Goal: Contribute content: Contribute content

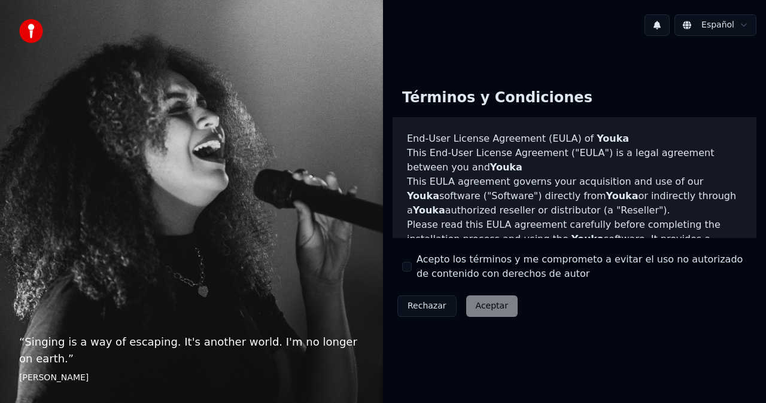
click at [407, 267] on button "Acepto los términos y me comprometo a evitar el uso no autorizado de contenido …" at bounding box center [407, 267] width 10 height 10
click at [488, 308] on button "Aceptar" at bounding box center [491, 307] width 51 height 22
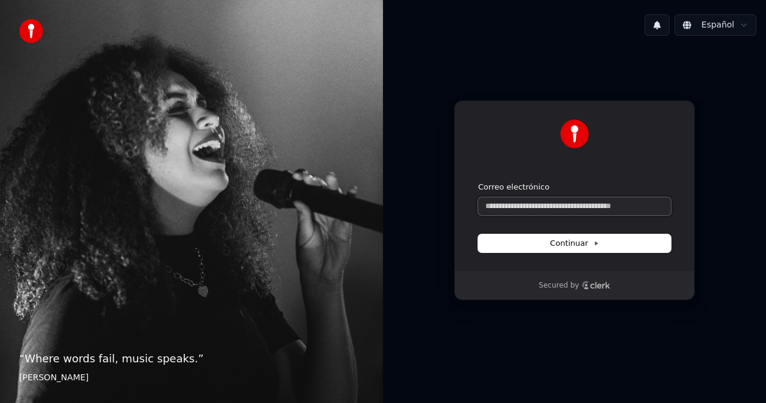
click at [539, 204] on input "Correo electrónico" at bounding box center [574, 206] width 193 height 18
click at [600, 242] on button "Continuar" at bounding box center [574, 244] width 193 height 18
type input "**********"
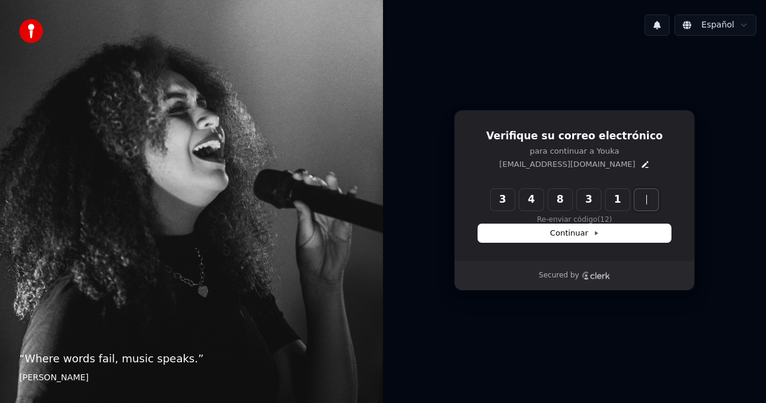
type input "******"
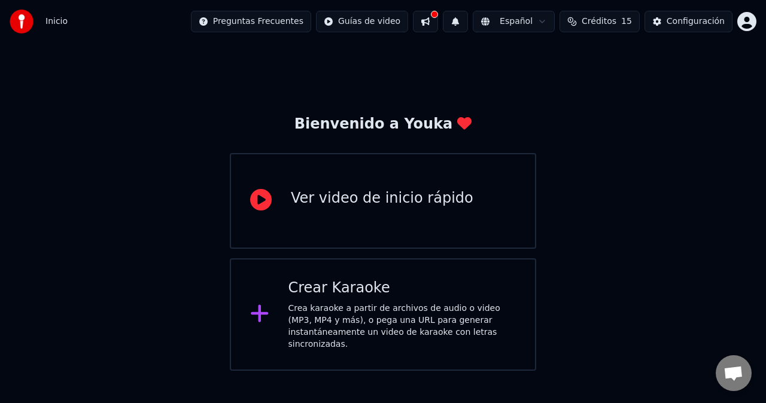
click at [324, 315] on div "Crea karaoke a partir de archivos de audio o video (MP3, MP4 y más), o pega una…" at bounding box center [402, 327] width 228 height 48
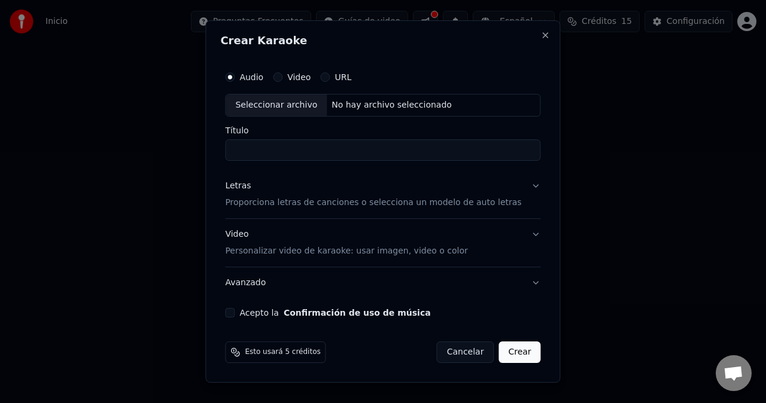
click at [315, 155] on input "Título" at bounding box center [382, 150] width 315 height 22
type input "****"
click at [291, 206] on p "Proporciona letras de canciones o selecciona un modelo de auto letras" at bounding box center [373, 203] width 296 height 12
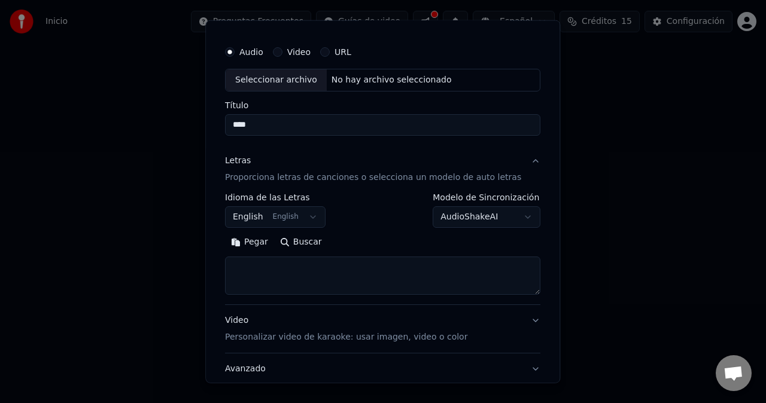
scroll to position [30, 0]
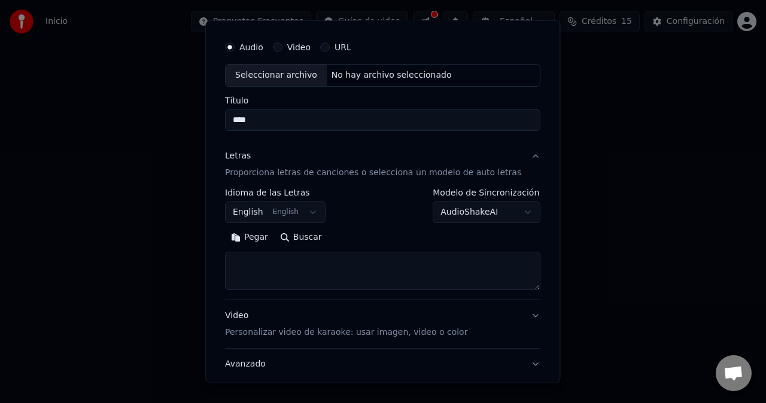
click at [319, 214] on button "English English" at bounding box center [275, 213] width 101 height 22
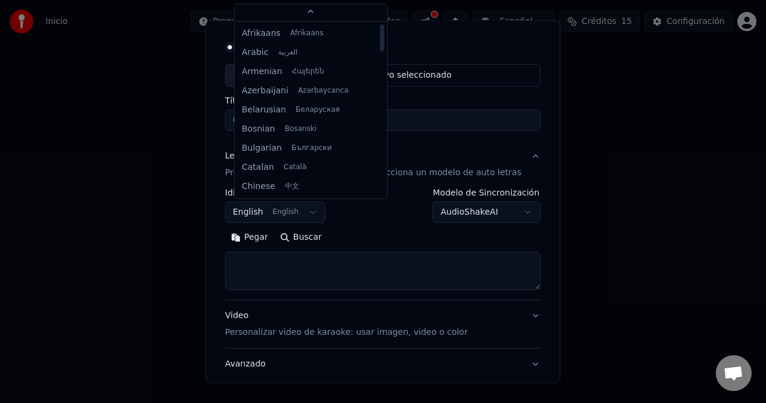
scroll to position [0, 0]
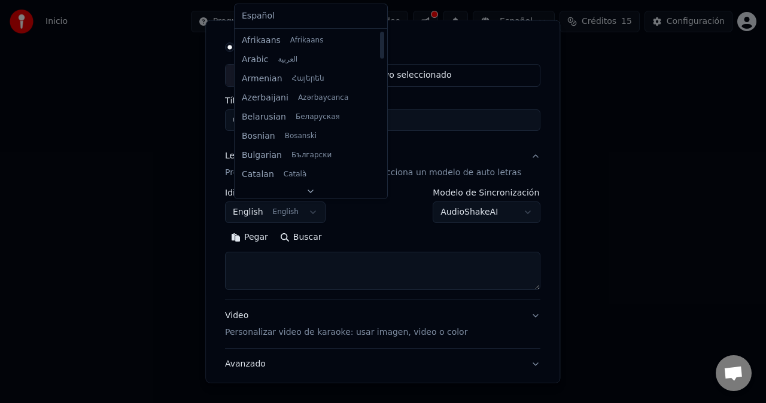
select select "**"
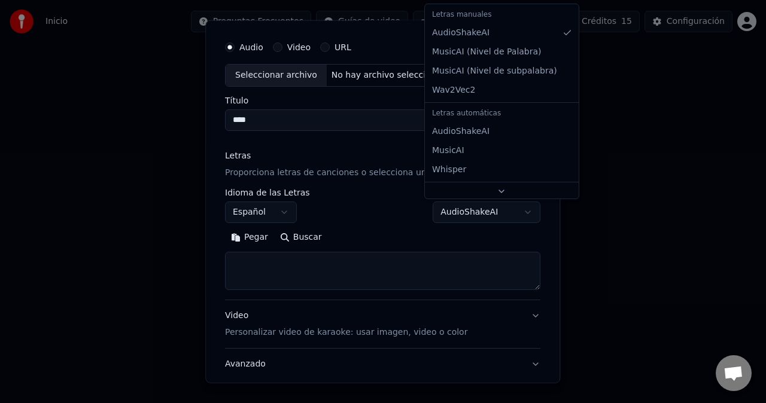
click at [515, 212] on body "**********" at bounding box center [383, 185] width 766 height 371
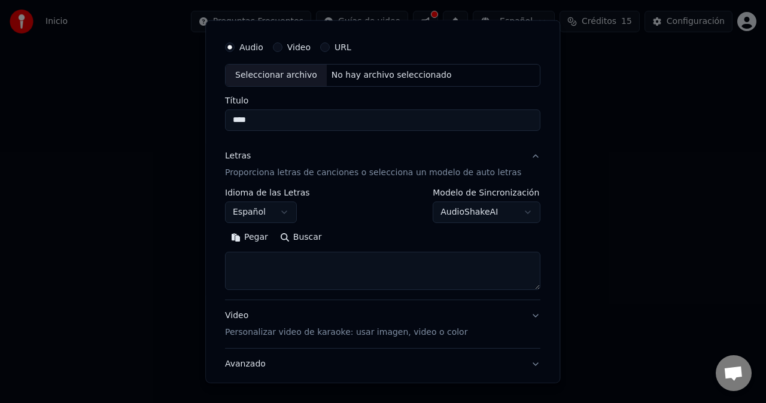
click at [356, 270] on textarea at bounding box center [382, 271] width 315 height 38
paste textarea "**********"
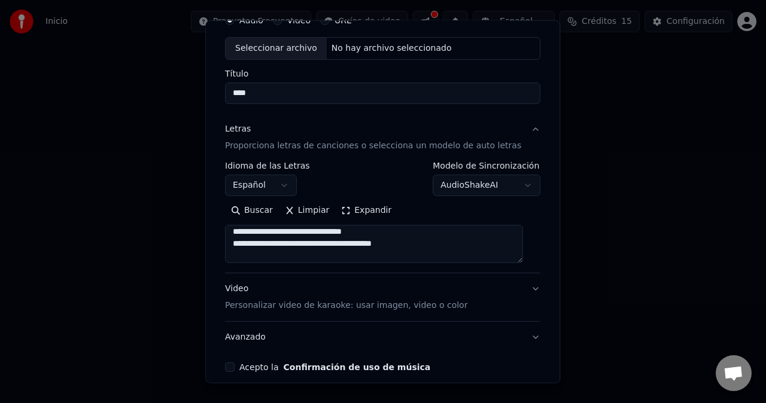
scroll to position [424, 0]
click at [424, 248] on textarea at bounding box center [374, 244] width 298 height 38
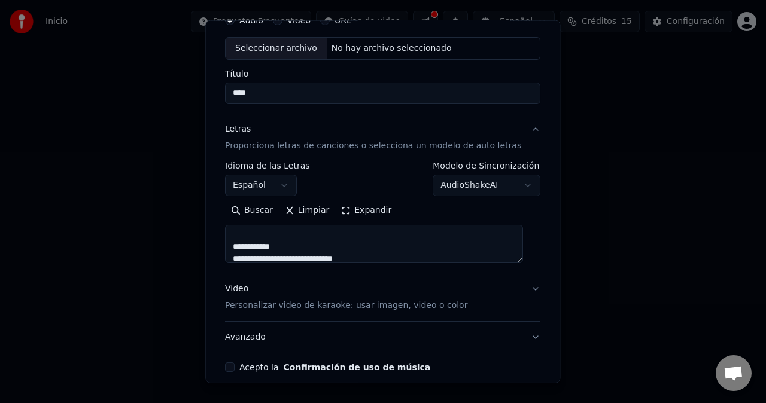
scroll to position [371, 0]
click at [295, 246] on textarea at bounding box center [374, 244] width 298 height 38
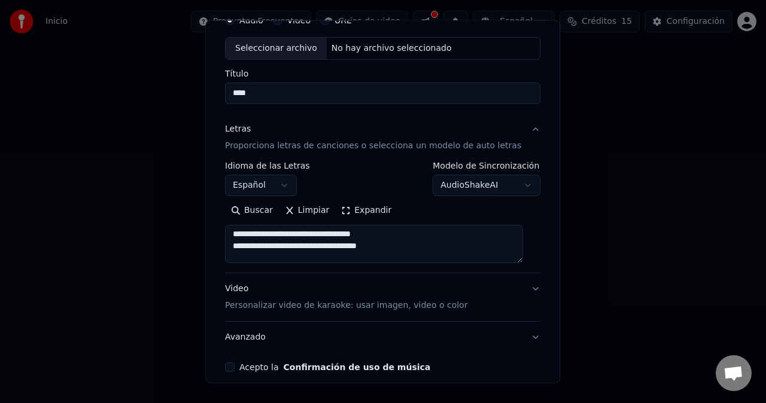
scroll to position [325, 0]
click at [433, 251] on textarea at bounding box center [374, 244] width 298 height 38
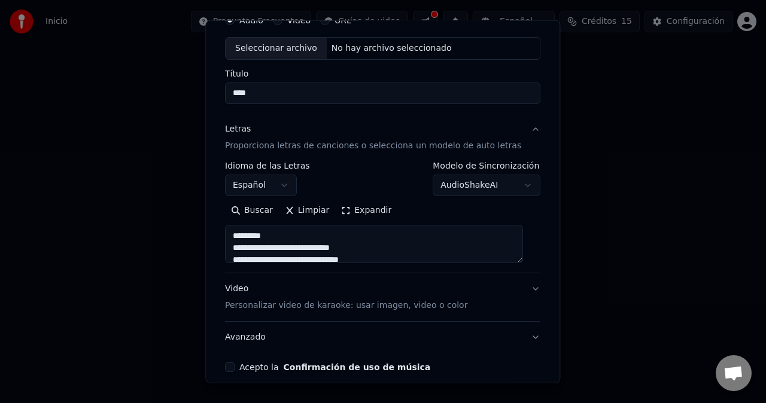
click at [303, 229] on textarea at bounding box center [374, 244] width 298 height 38
drag, startPoint x: 287, startPoint y: 237, endPoint x: 229, endPoint y: 235, distance: 58.1
click at [229, 235] on div "**********" at bounding box center [382, 190] width 325 height 373
click at [243, 249] on textarea at bounding box center [374, 244] width 298 height 38
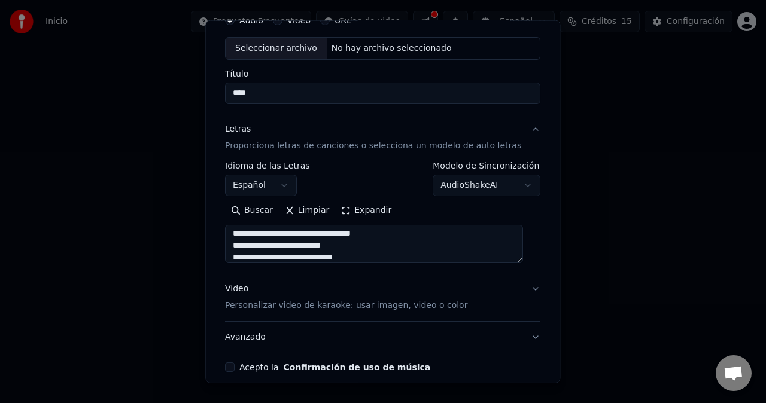
scroll to position [42, 0]
click at [395, 227] on textarea at bounding box center [374, 244] width 298 height 38
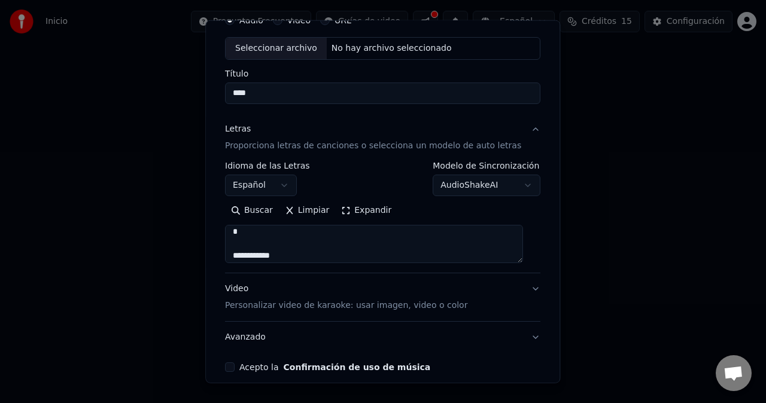
scroll to position [124, 0]
click at [296, 246] on textarea at bounding box center [374, 244] width 298 height 38
click at [392, 243] on textarea at bounding box center [374, 244] width 298 height 38
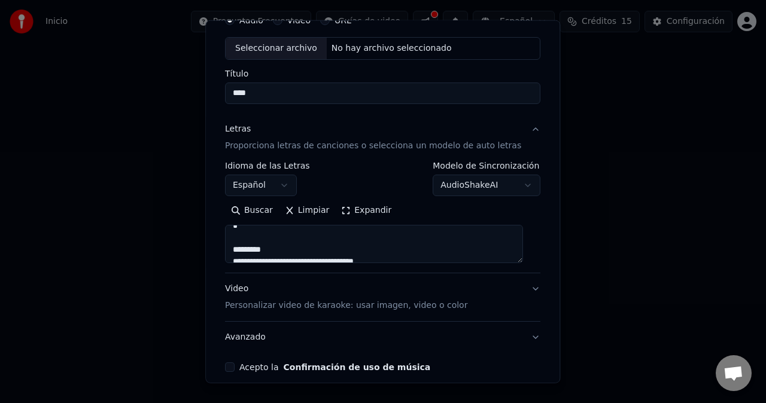
click at [323, 246] on textarea at bounding box center [374, 244] width 298 height 38
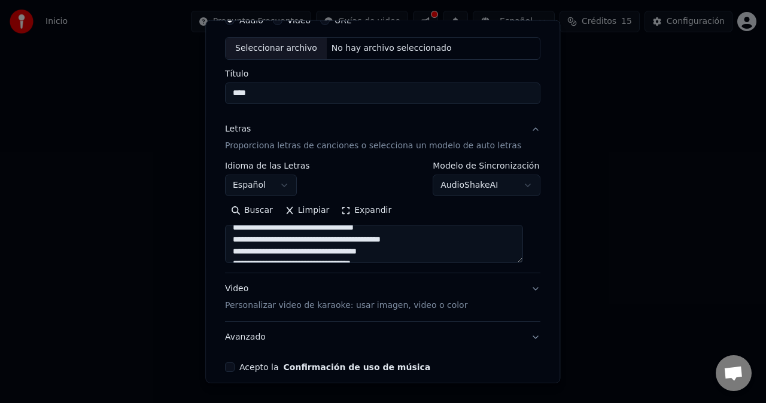
scroll to position [227, 0]
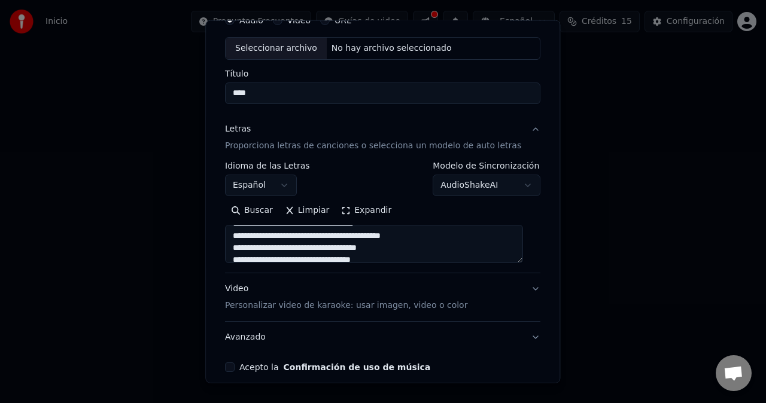
click at [431, 239] on textarea at bounding box center [374, 244] width 298 height 38
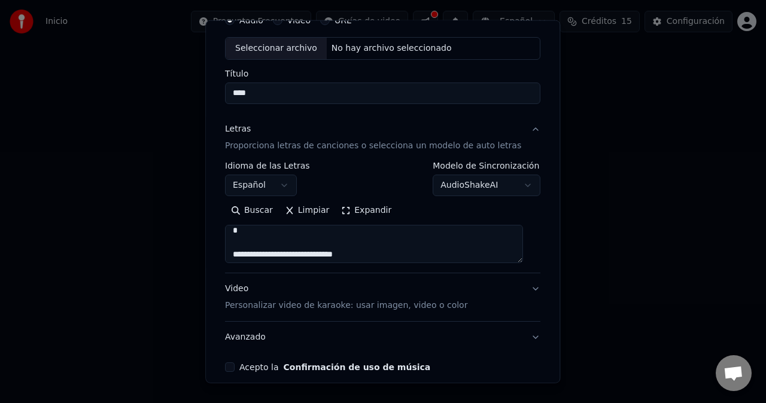
scroll to position [309, 0]
click at [314, 238] on textarea at bounding box center [374, 244] width 298 height 38
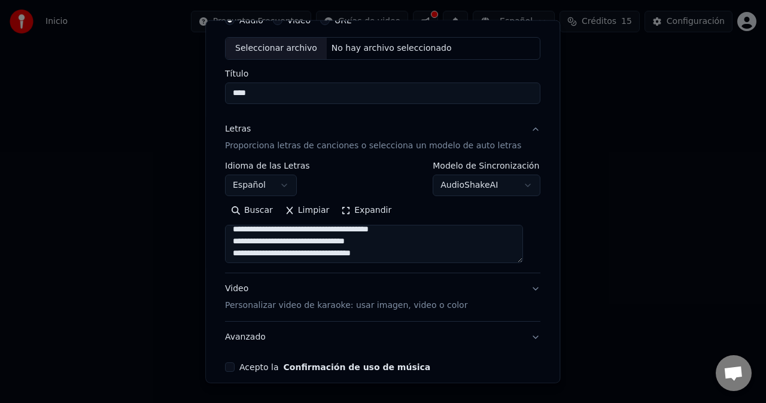
drag, startPoint x: 309, startPoint y: 253, endPoint x: 239, endPoint y: 250, distance: 70.1
click at [239, 250] on textarea at bounding box center [374, 244] width 298 height 38
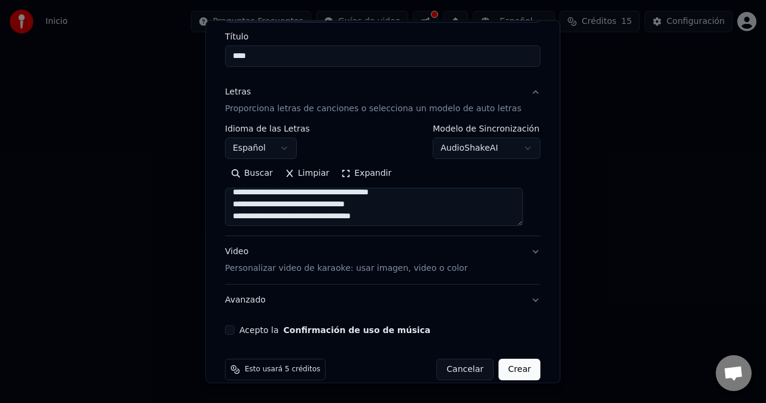
scroll to position [111, 0]
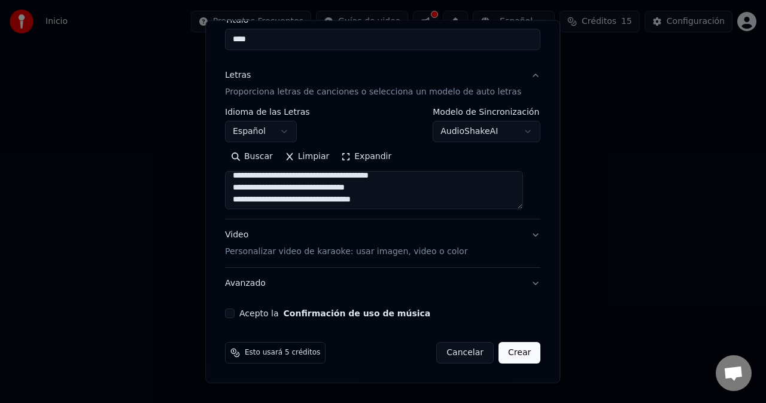
click at [415, 191] on textarea at bounding box center [374, 190] width 298 height 38
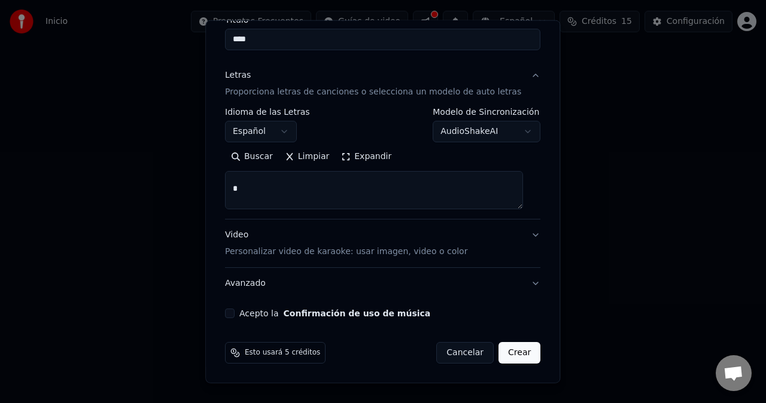
scroll to position [370, 0]
drag, startPoint x: 311, startPoint y: 202, endPoint x: 282, endPoint y: 202, distance: 28.1
click at [282, 202] on textarea at bounding box center [374, 190] width 298 height 38
type textarea "**********"
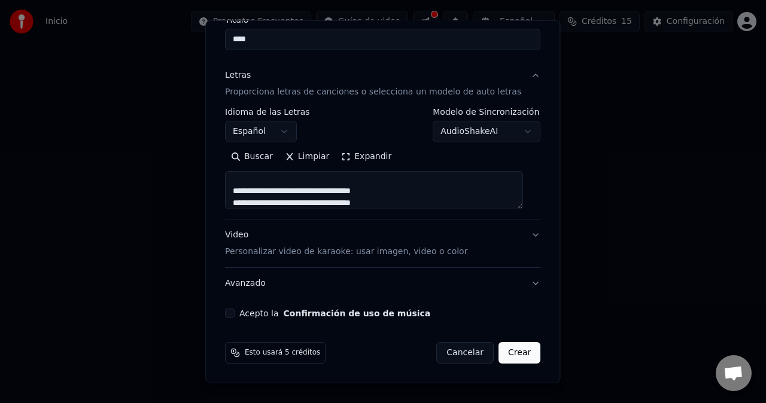
click at [531, 207] on div "Buscar Limpiar Expandir" at bounding box center [382, 178] width 315 height 62
drag, startPoint x: 531, startPoint y: 207, endPoint x: 534, endPoint y: 226, distance: 19.5
click at [534, 226] on div "**********" at bounding box center [382, 136] width 325 height 373
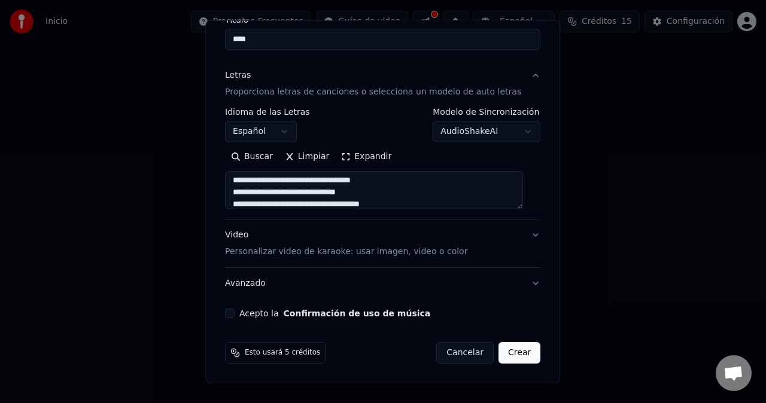
scroll to position [403, 0]
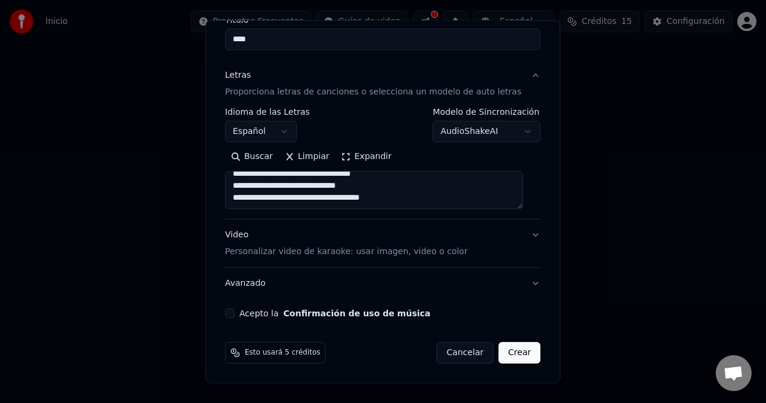
click at [447, 197] on textarea at bounding box center [374, 190] width 298 height 38
click at [531, 206] on div "Buscar Limpiar Expandir" at bounding box center [382, 178] width 315 height 62
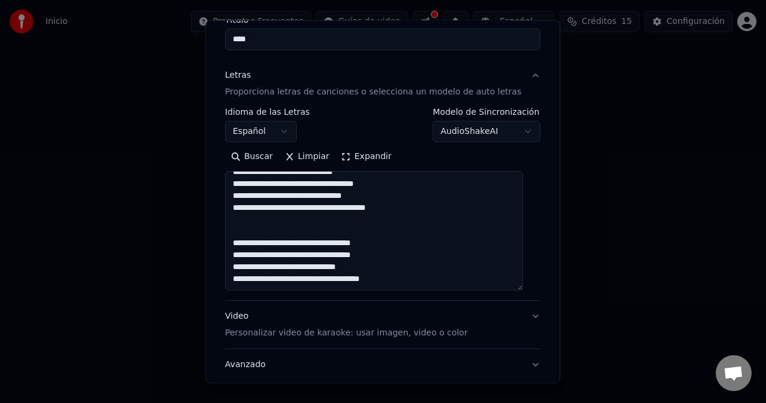
drag, startPoint x: 529, startPoint y: 207, endPoint x: 522, endPoint y: 288, distance: 81.7
click at [522, 288] on textarea at bounding box center [374, 231] width 298 height 120
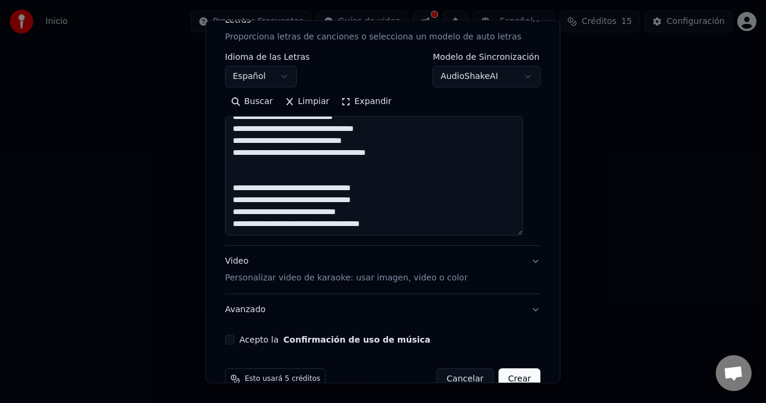
scroll to position [192, 0]
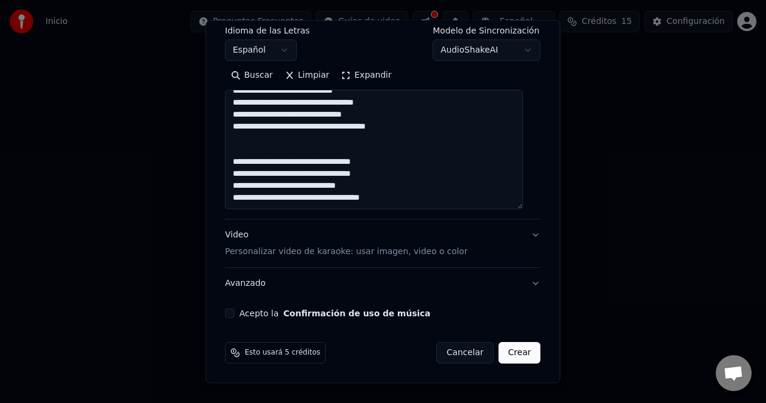
click at [524, 234] on button "Video Personalizar video de karaoke: usar imagen, video o color" at bounding box center [382, 244] width 315 height 48
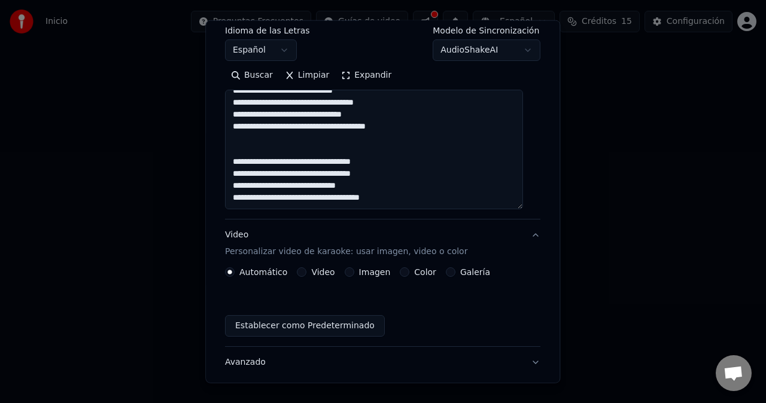
scroll to position [78, 0]
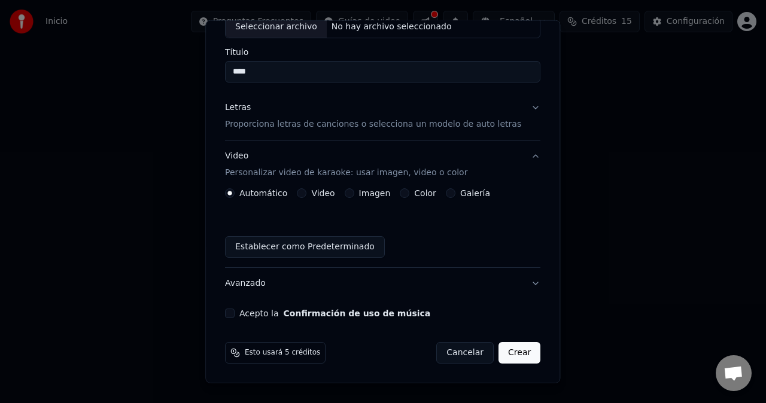
click at [330, 246] on button "Establecer como Predeterminado" at bounding box center [305, 247] width 160 height 22
click at [235, 314] on button "Acepto la Confirmación de uso de música" at bounding box center [230, 314] width 10 height 10
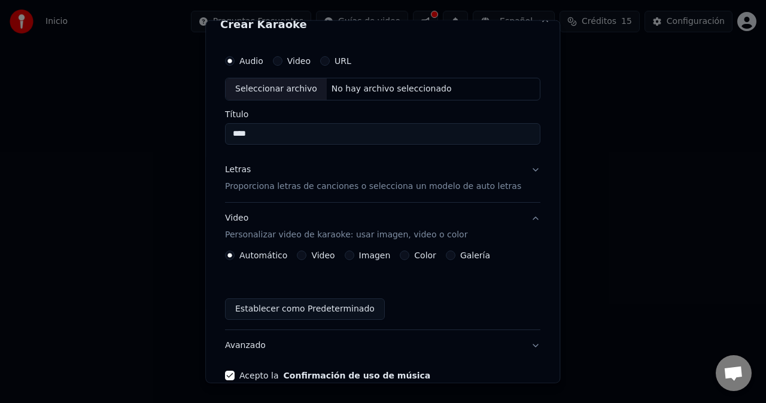
scroll to position [0, 0]
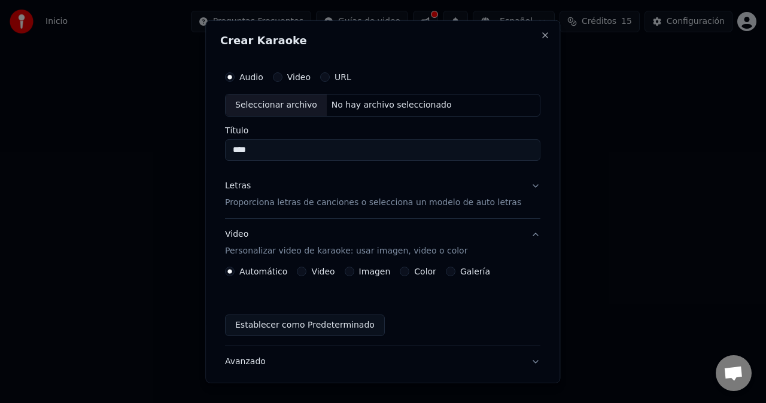
click at [381, 108] on div "No hay archivo seleccionado" at bounding box center [392, 105] width 130 height 12
click at [330, 77] on button "URL" at bounding box center [325, 77] width 10 height 10
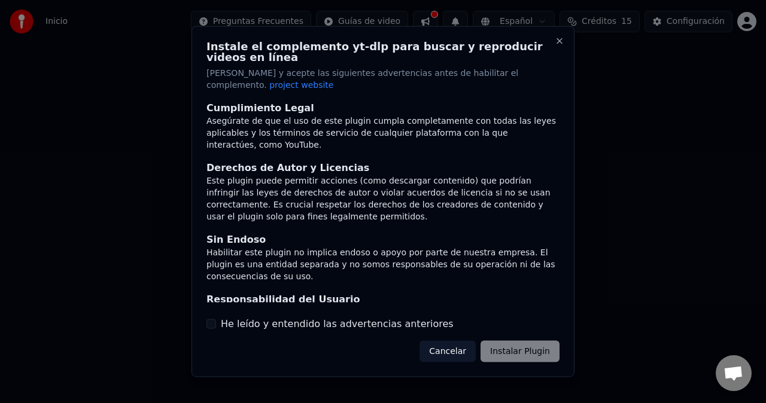
click at [459, 341] on button "Cancelar" at bounding box center [447, 351] width 56 height 22
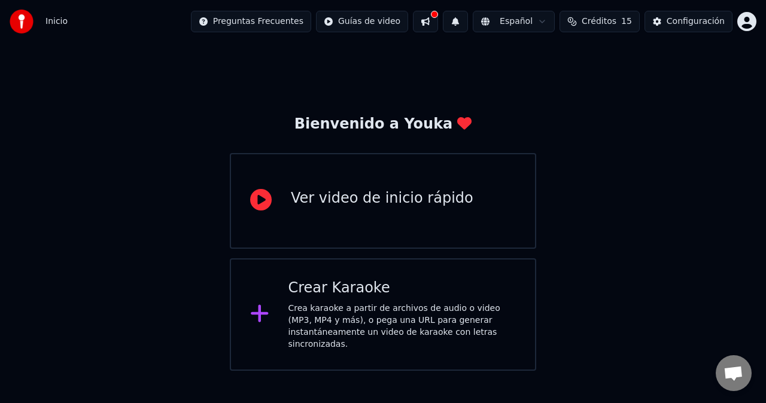
click at [312, 312] on div "Crea karaoke a partir de archivos de audio o video (MP3, MP4 y más), o pega una…" at bounding box center [402, 327] width 228 height 48
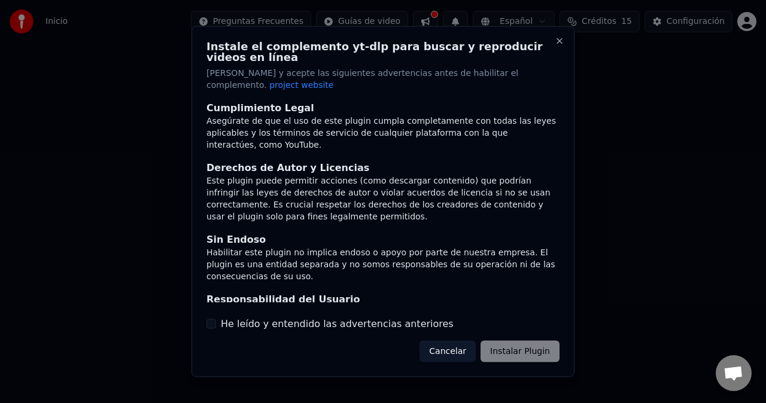
click at [502, 341] on div "Cancelar Instalar Plugin" at bounding box center [489, 351] width 140 height 22
click at [459, 343] on button "Cancelar" at bounding box center [447, 351] width 56 height 22
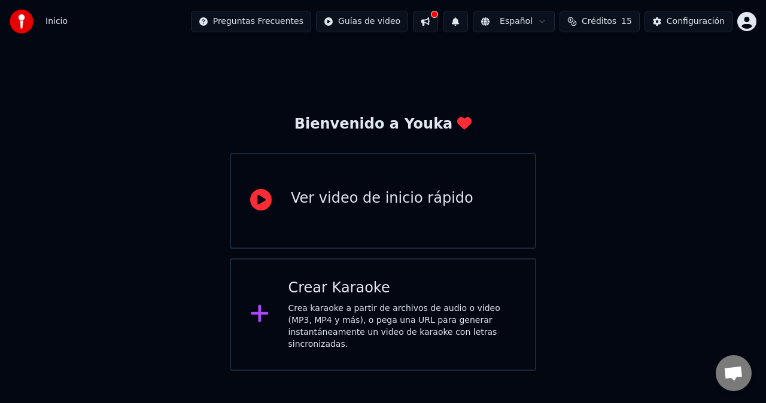
click at [355, 324] on div "Crea karaoke a partir de archivos de audio o video (MP3, MP4 y más), o pega una…" at bounding box center [402, 327] width 228 height 48
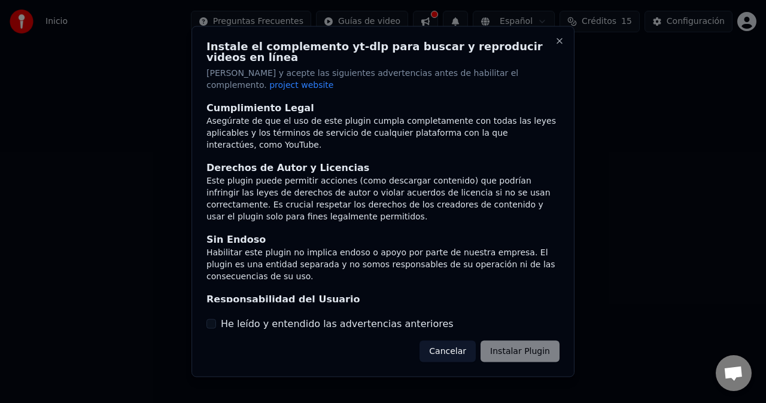
click at [440, 341] on button "Cancelar" at bounding box center [447, 351] width 56 height 22
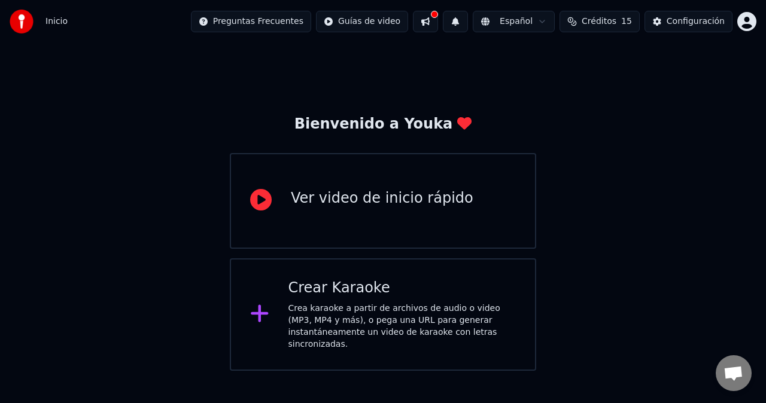
click at [322, 308] on div "Crea karaoke a partir de archivos de audio o video (MP3, MP4 y más), o pega una…" at bounding box center [402, 327] width 228 height 48
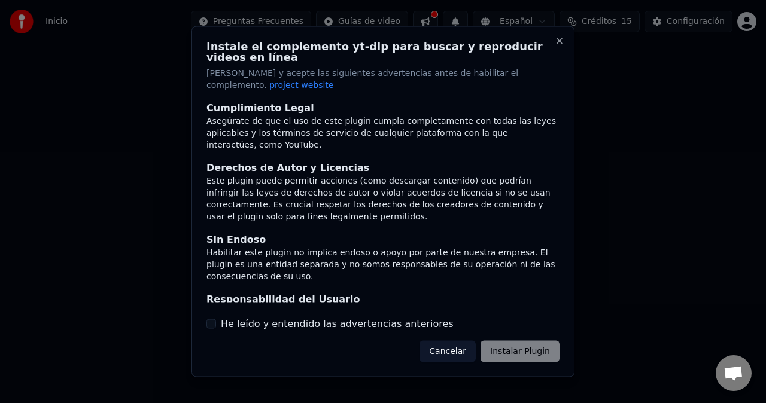
click at [520, 340] on div "Cancelar Instalar Plugin" at bounding box center [489, 351] width 140 height 22
click at [211, 319] on button "He leído y entendido las advertencias anteriores" at bounding box center [211, 324] width 10 height 10
click at [516, 340] on button "Instalar Plugin" at bounding box center [519, 351] width 79 height 22
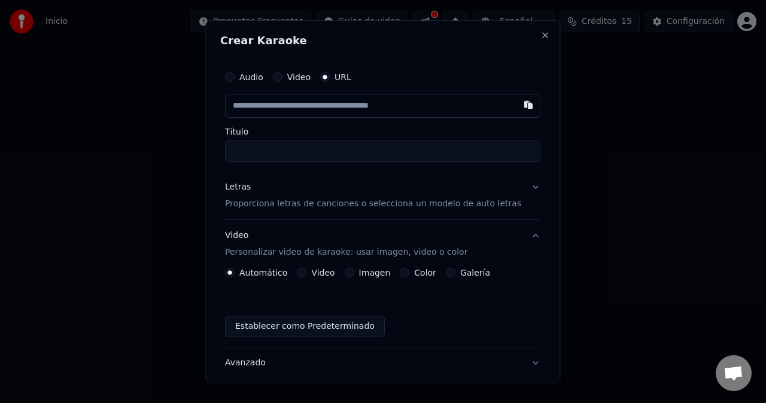
click at [294, 79] on div "Video" at bounding box center [292, 77] width 38 height 10
click at [282, 79] on button "Video" at bounding box center [278, 77] width 10 height 10
click at [330, 80] on button "URL" at bounding box center [325, 77] width 10 height 10
click at [300, 108] on input "text" at bounding box center [382, 106] width 315 height 24
paste input "**********"
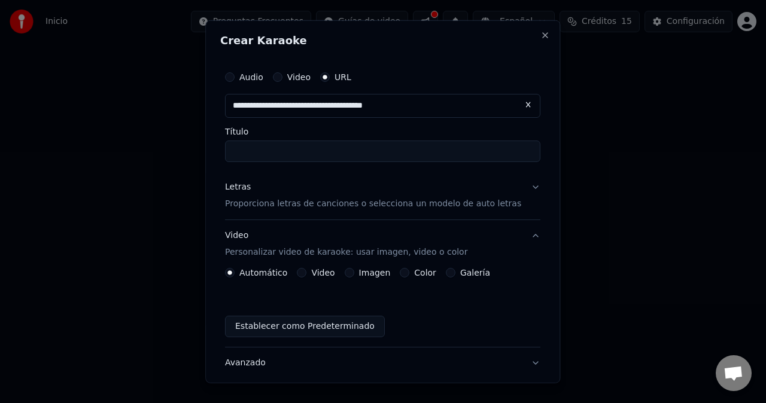
type input "**********"
click at [299, 156] on input "Título" at bounding box center [382, 152] width 315 height 22
type input "**********"
click at [382, 130] on label "Título" at bounding box center [382, 131] width 315 height 8
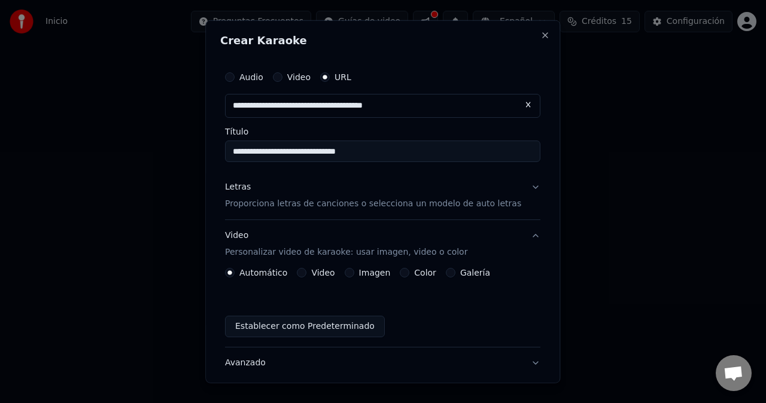
click at [382, 141] on input "**********" at bounding box center [382, 152] width 315 height 22
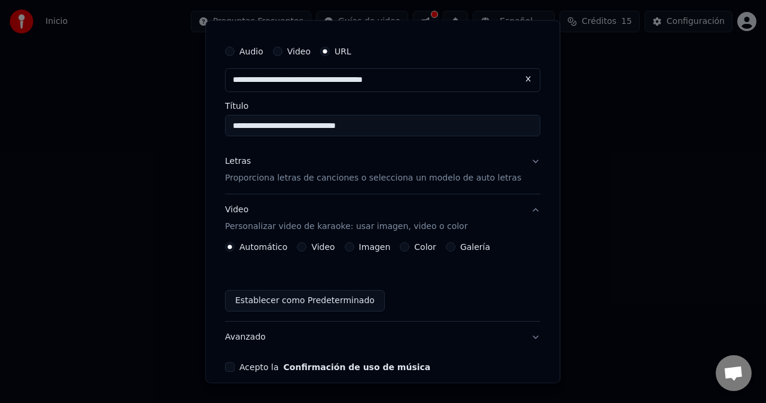
scroll to position [31, 0]
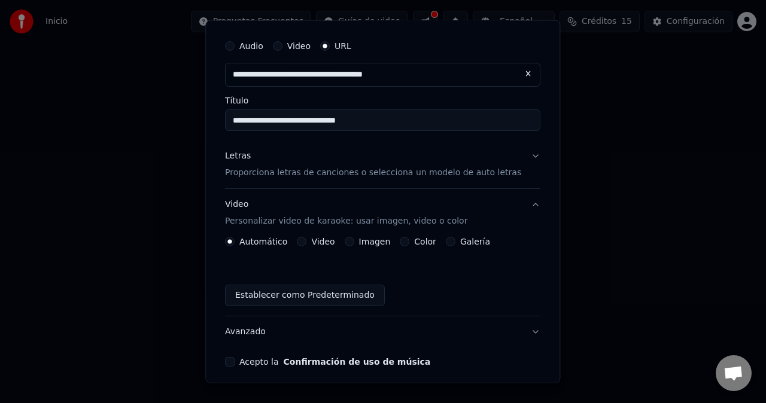
click at [342, 175] on p "Proporciona letras de canciones o selecciona un modelo de auto letras" at bounding box center [373, 173] width 296 height 12
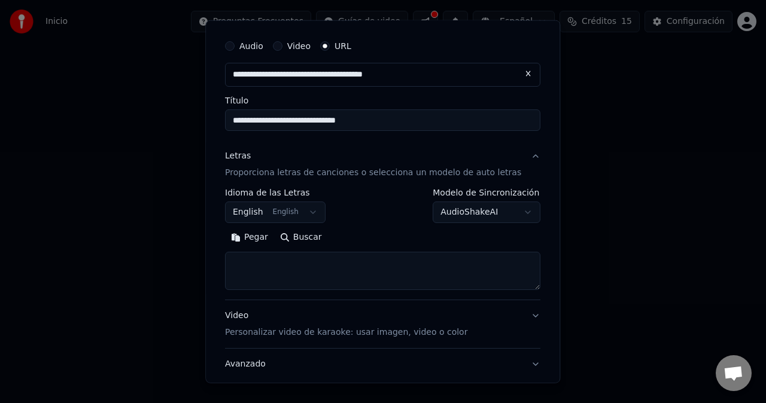
click at [320, 212] on button "English English" at bounding box center [275, 213] width 101 height 22
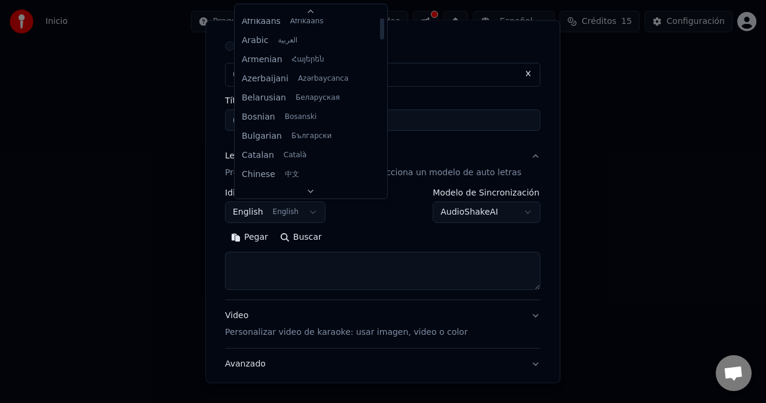
scroll to position [0, 0]
select select "**"
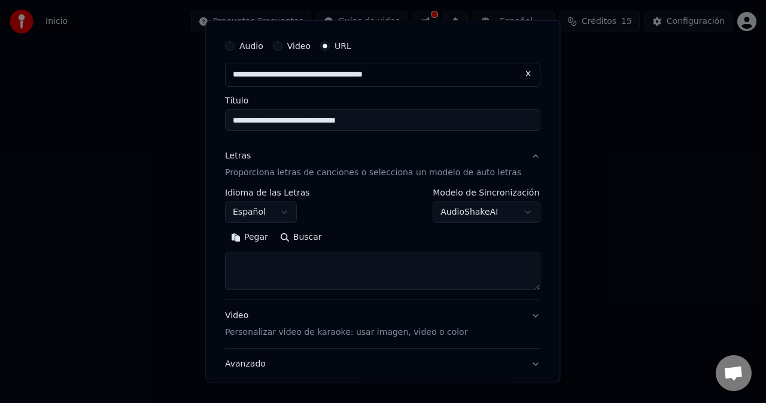
scroll to position [56, 0]
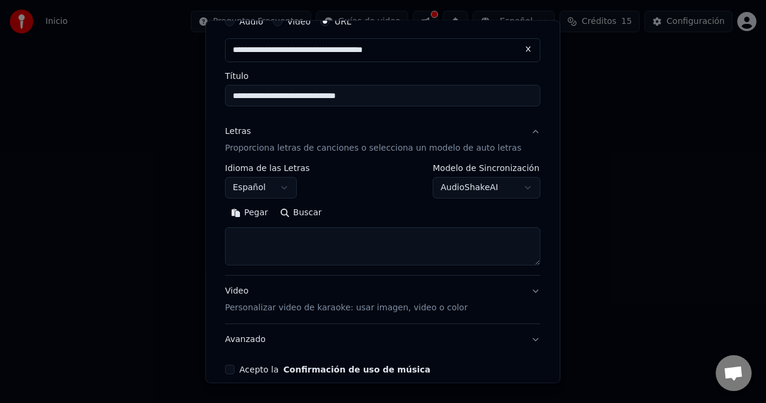
click at [501, 199] on div "**********" at bounding box center [382, 215] width 315 height 102
click at [500, 188] on body "**********" at bounding box center [383, 185] width 766 height 371
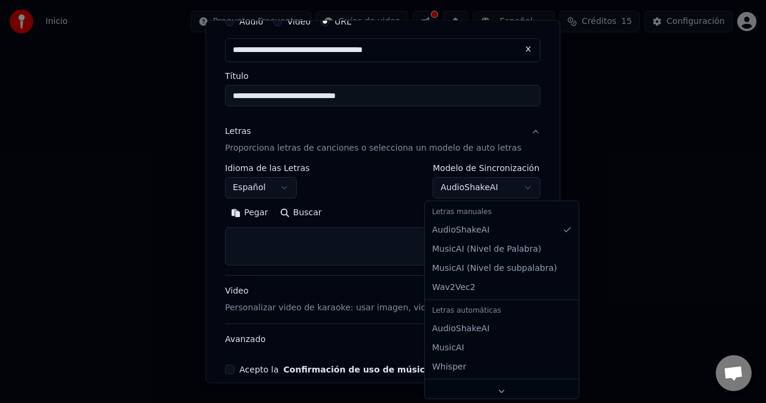
select select "**********"
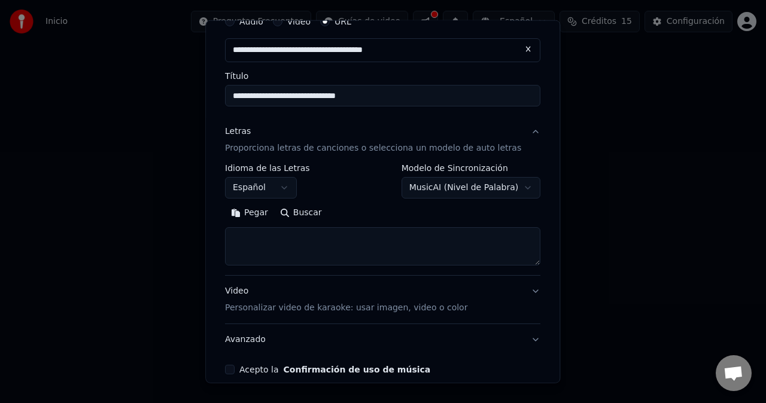
click at [314, 248] on textarea at bounding box center [382, 246] width 315 height 38
click at [272, 226] on div "Pegar Buscar" at bounding box center [382, 234] width 315 height 62
click at [269, 244] on textarea at bounding box center [382, 246] width 315 height 38
paste textarea "**********"
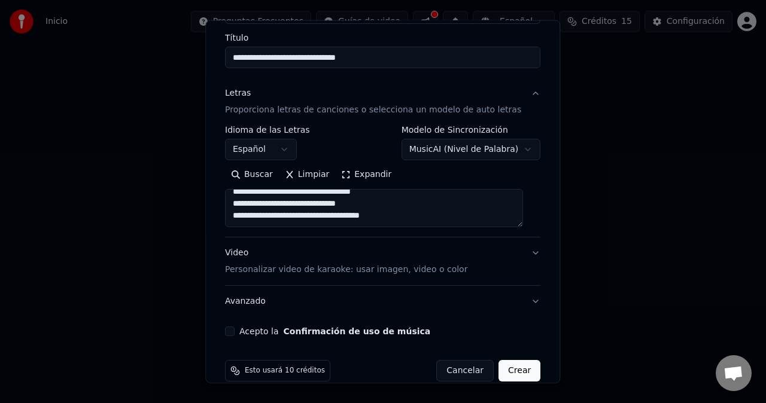
scroll to position [112, 0]
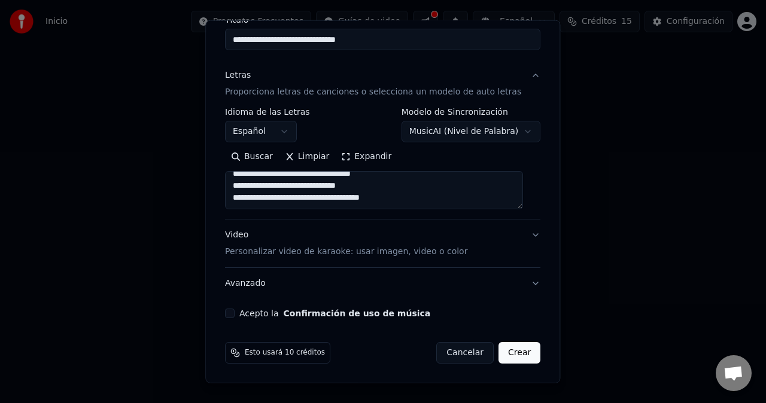
type textarea "**********"
click at [523, 241] on button "Video Personalizar video de karaoke: usar imagen, video o color" at bounding box center [382, 244] width 315 height 48
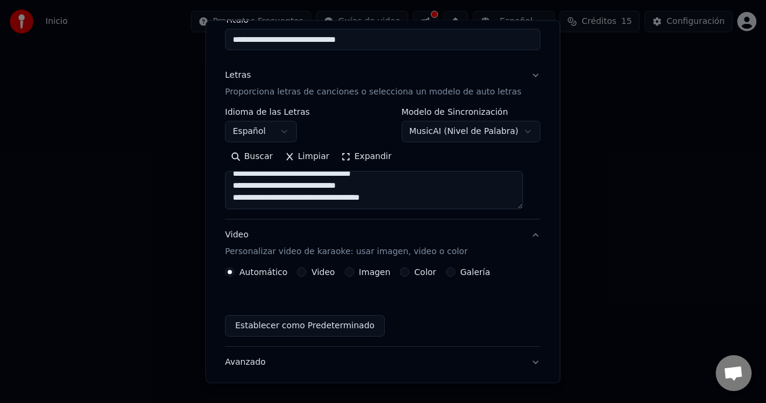
scroll to position [80, 0]
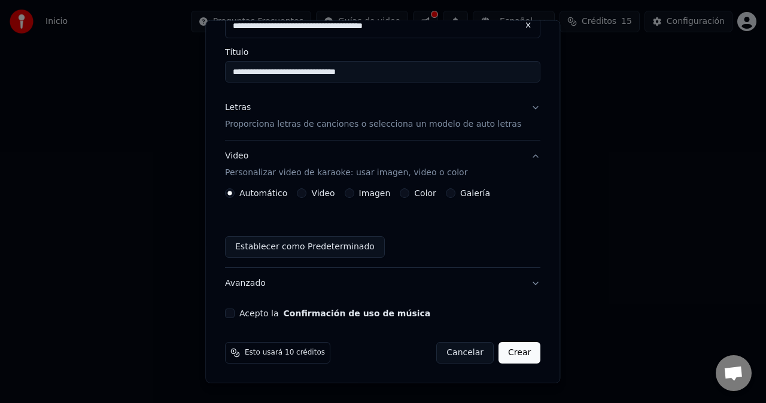
click at [296, 246] on button "Establecer como Predeterminado" at bounding box center [305, 247] width 160 height 22
click at [235, 315] on button "Acepto la Confirmación de uso de música" at bounding box center [230, 314] width 10 height 10
click at [516, 355] on button "Crear" at bounding box center [519, 353] width 42 height 22
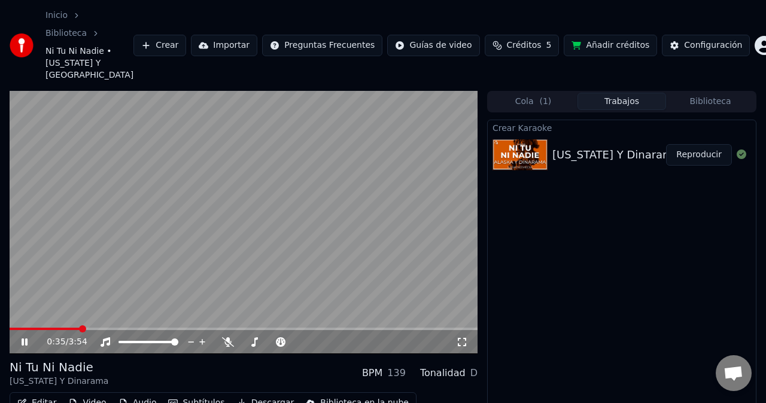
click at [317, 179] on video at bounding box center [244, 222] width 468 height 263
